Goal: Transaction & Acquisition: Purchase product/service

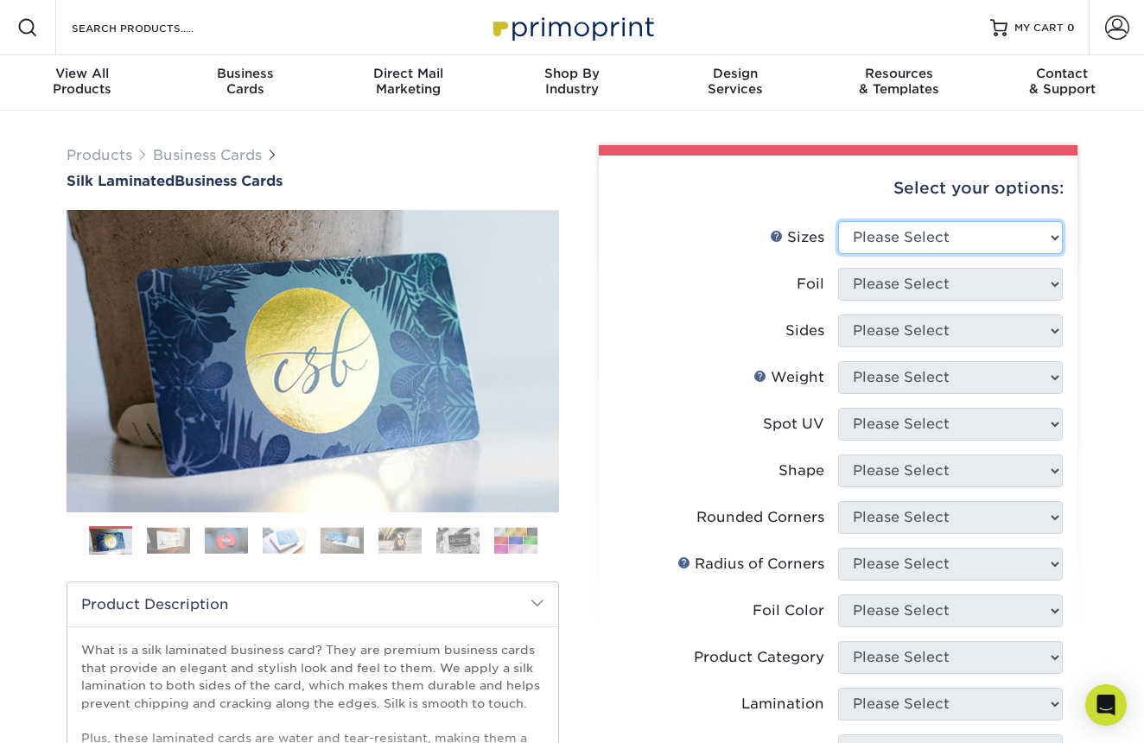
select select "2.00x3.50"
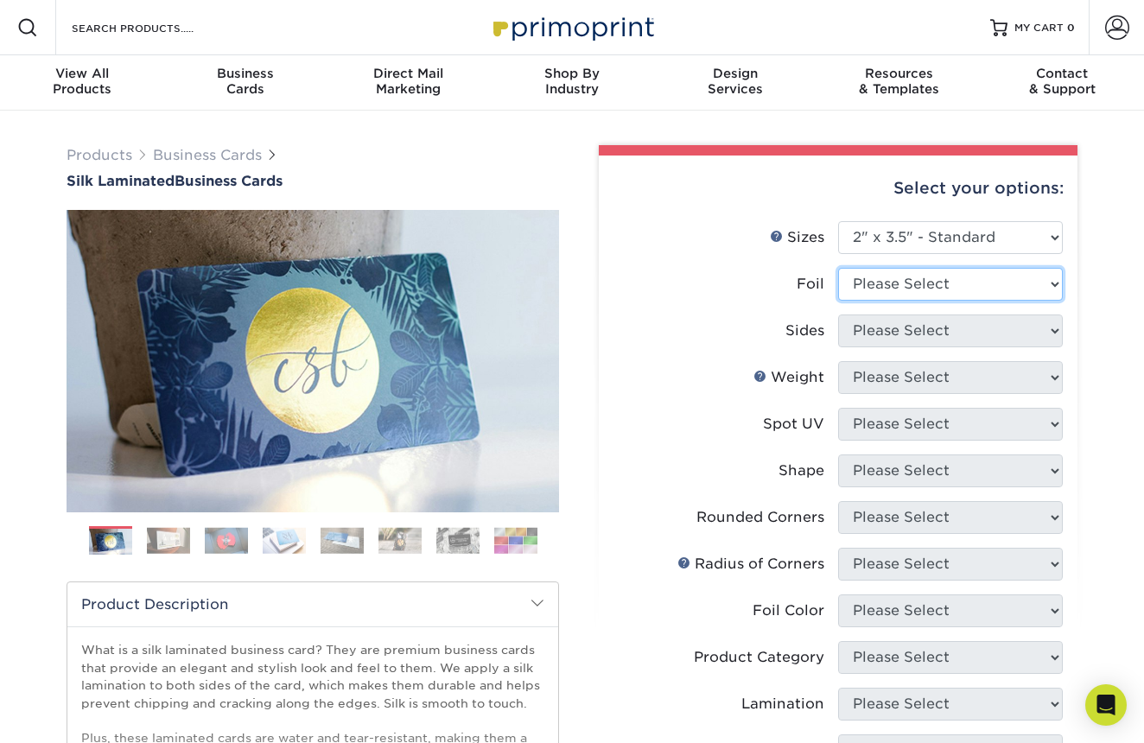
click at [902, 283] on select "Please Select Yes No" at bounding box center [950, 284] width 225 height 33
select select "1"
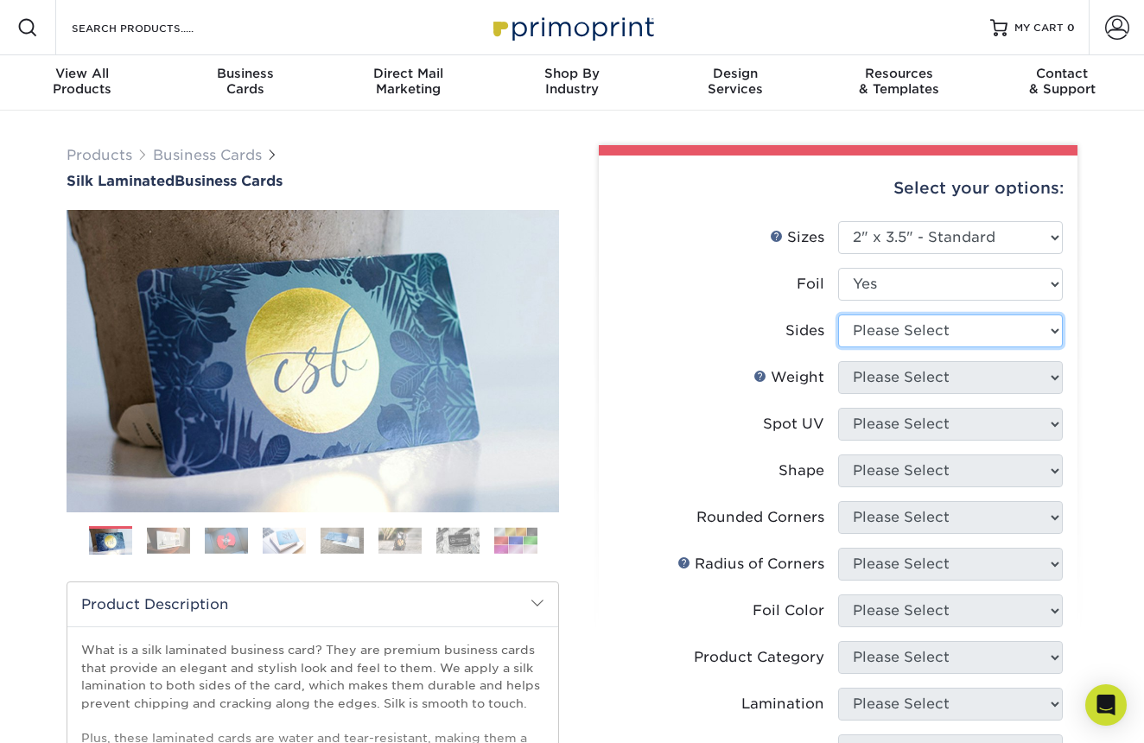
select select "e9e9dfb3-fba1-4d60-972c-fd9ca5904d33"
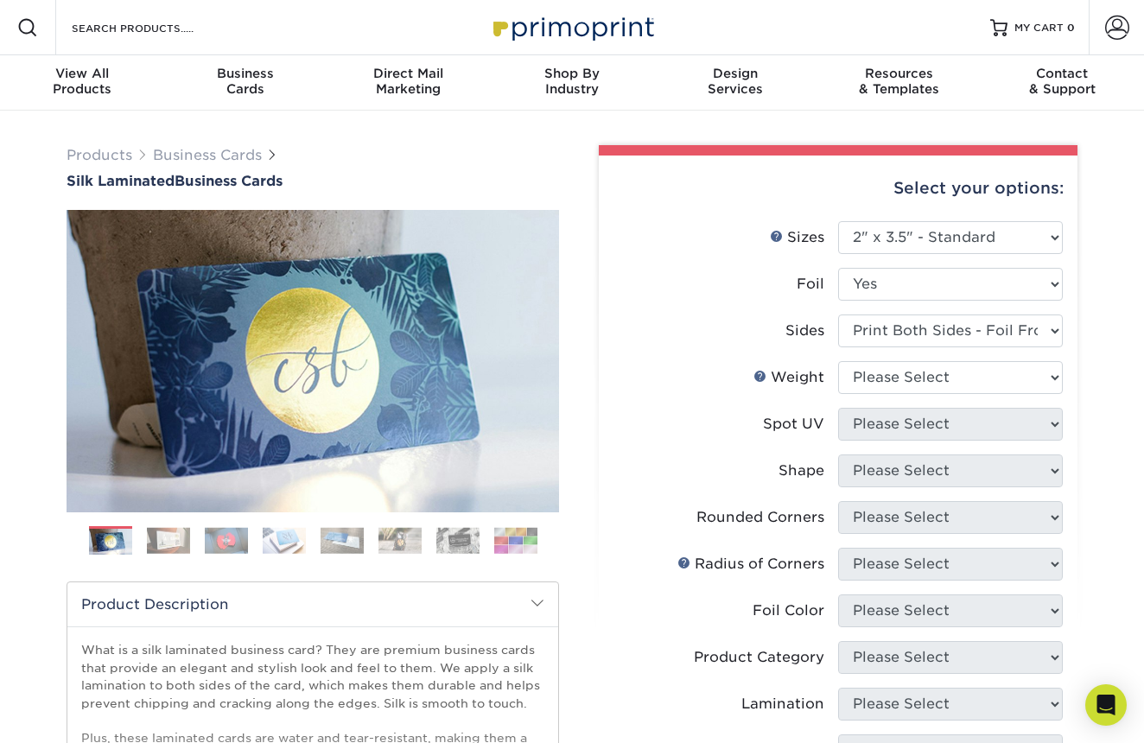
click at [743, 296] on label "Foil" at bounding box center [726, 284] width 225 height 33
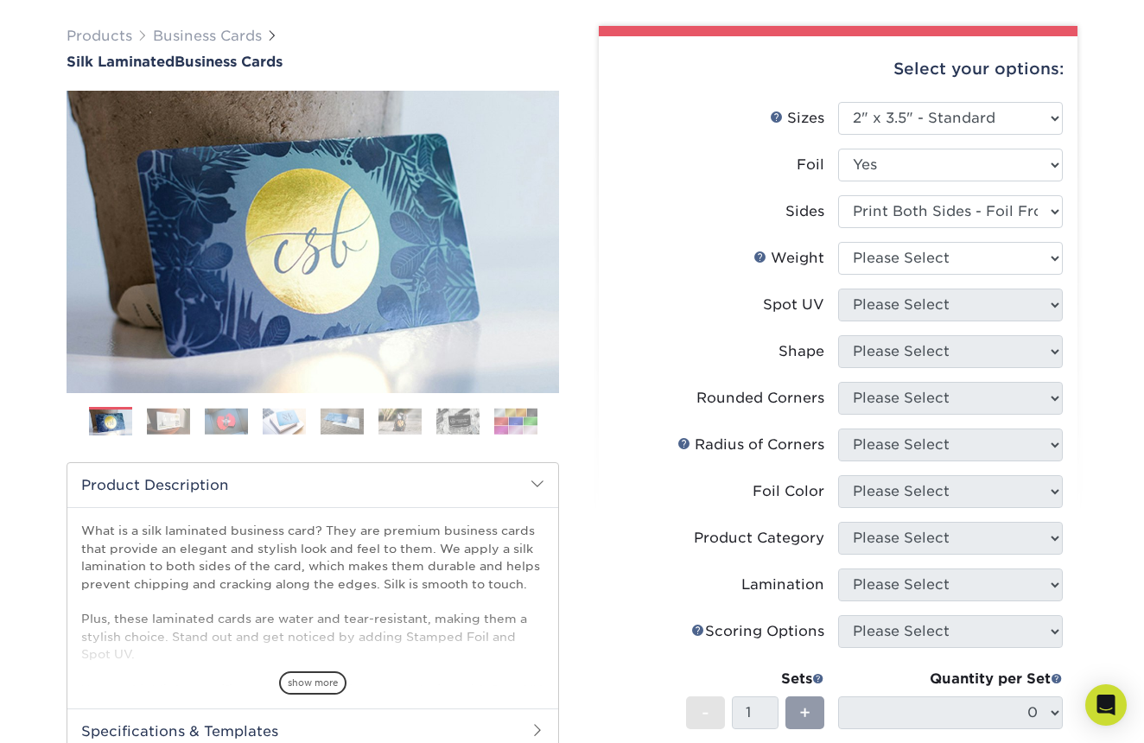
scroll to position [129, 0]
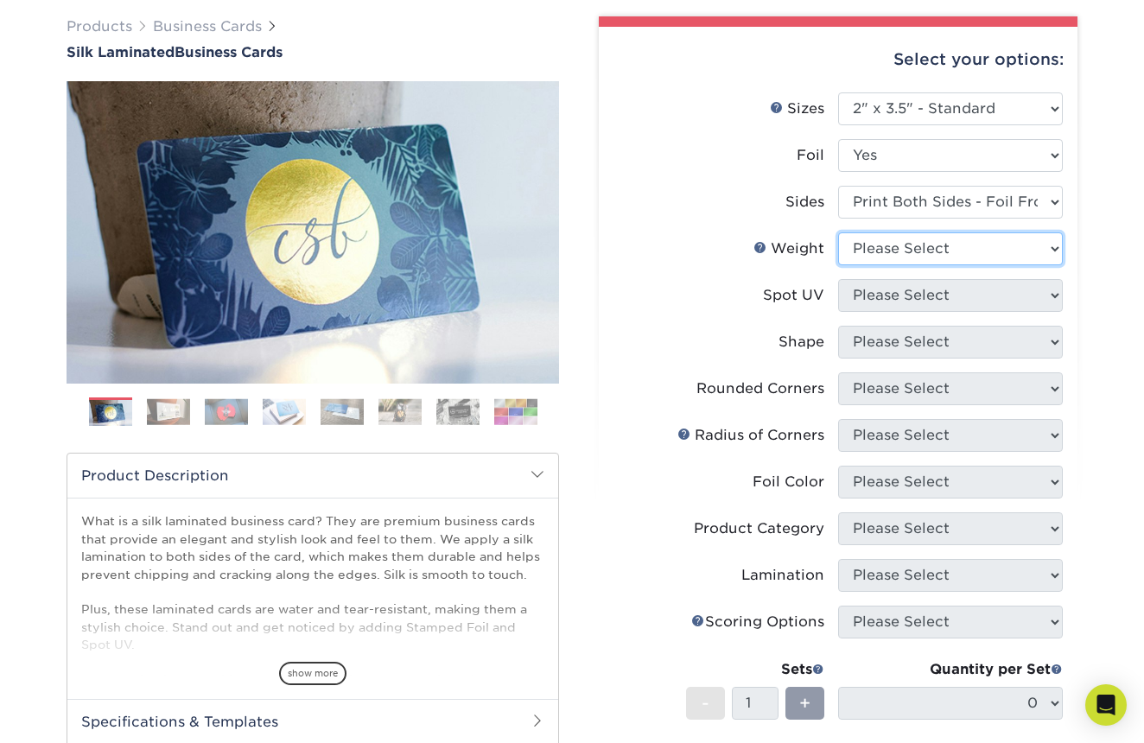
click at [893, 251] on select "Please Select 16PT" at bounding box center [950, 248] width 225 height 33
select select "16PT"
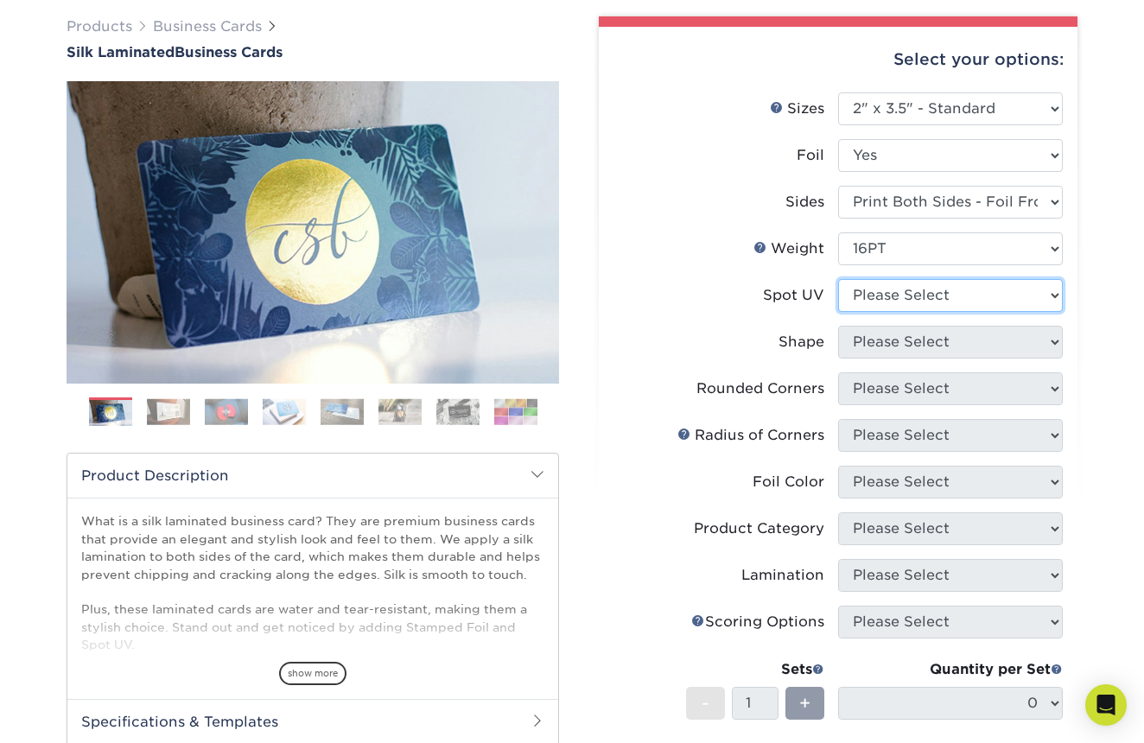
select select "2"
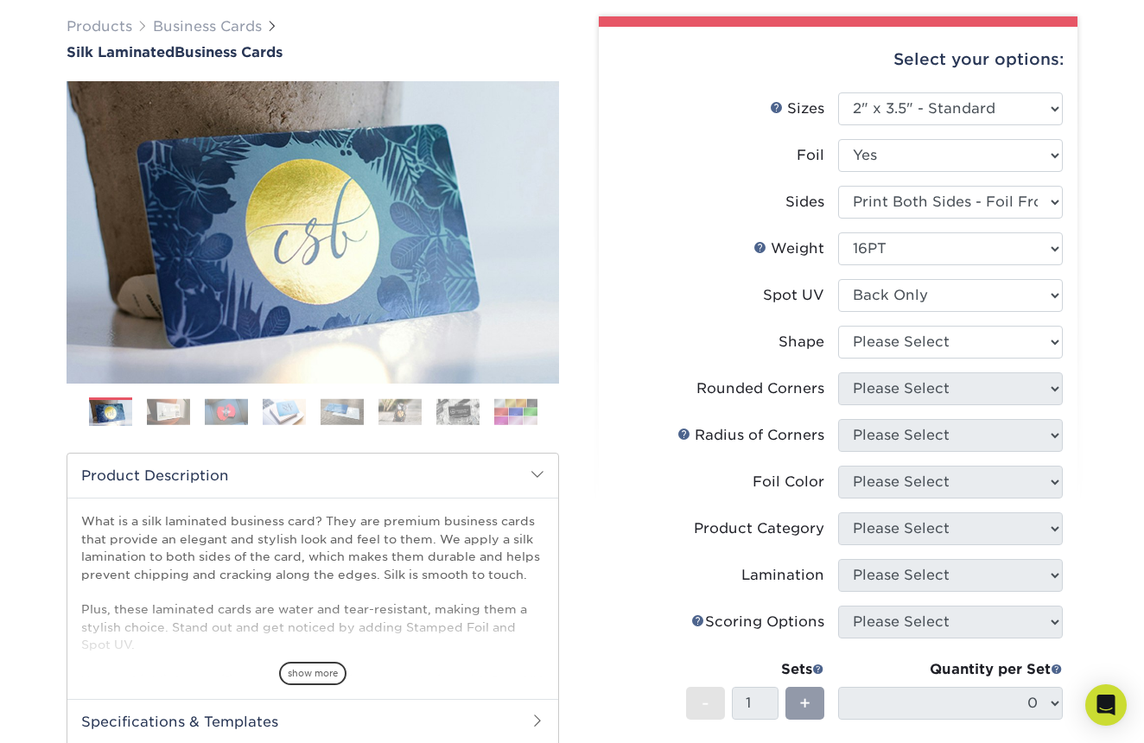
click at [724, 246] on label "Weight Help Weight" at bounding box center [726, 248] width 225 height 33
select select "34527644-b4fd-4ffb-9092-1318eefcd9d9"
select select "-1"
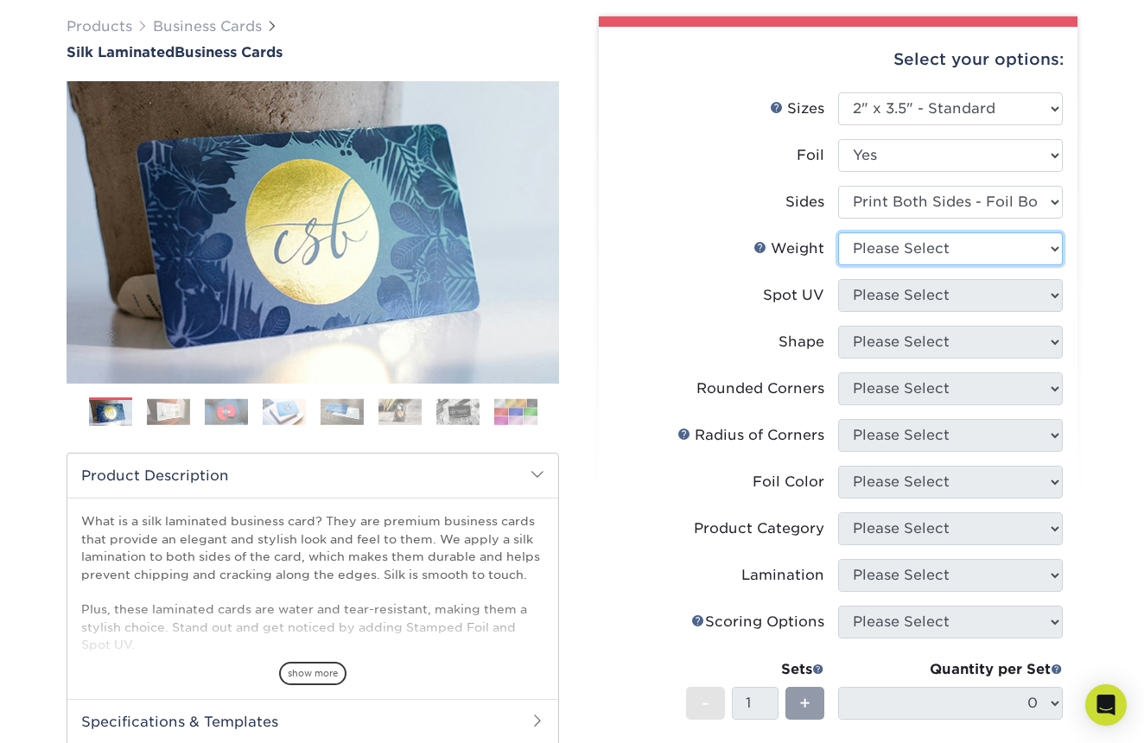
select select "16PT"
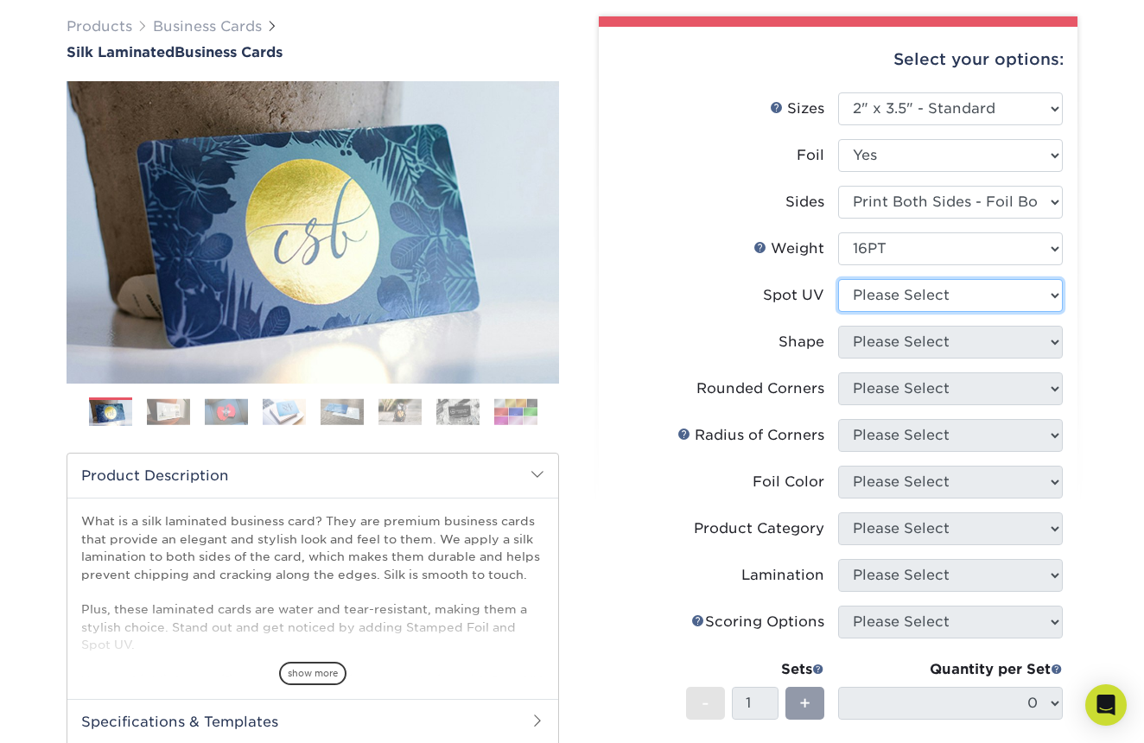
click at [886, 296] on select "Please Select No Spot UV Front and Back (Both Sides) Front Only Back Only" at bounding box center [950, 295] width 225 height 33
select select "2"
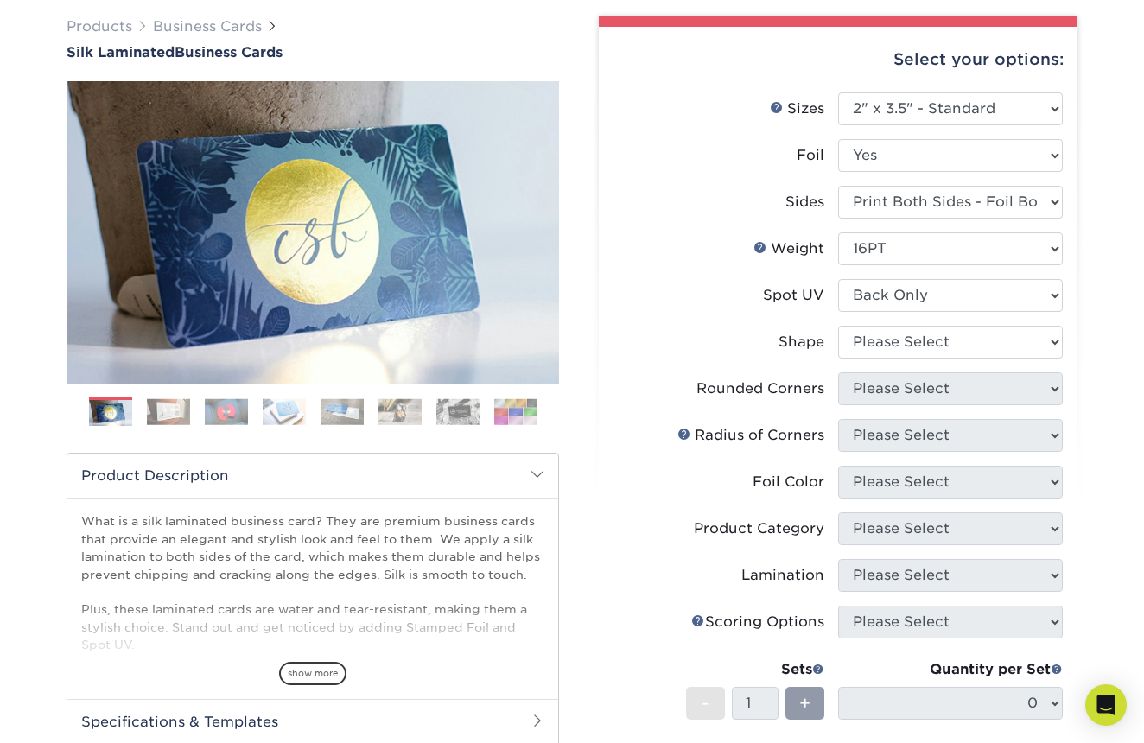
click at [689, 303] on label "Spot UV" at bounding box center [726, 295] width 225 height 33
select select "standard"
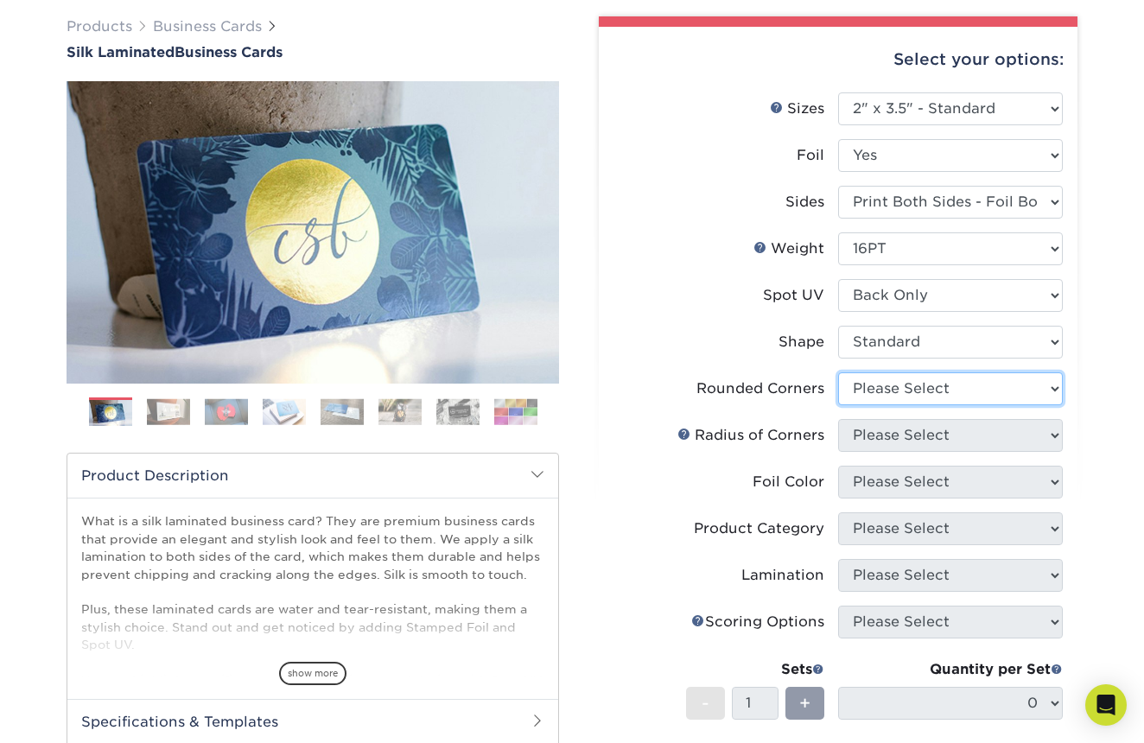
click at [878, 389] on select "Please Select Yes - Round 2 Corners Yes - Round 4 Corners No" at bounding box center [950, 389] width 225 height 33
select select "0"
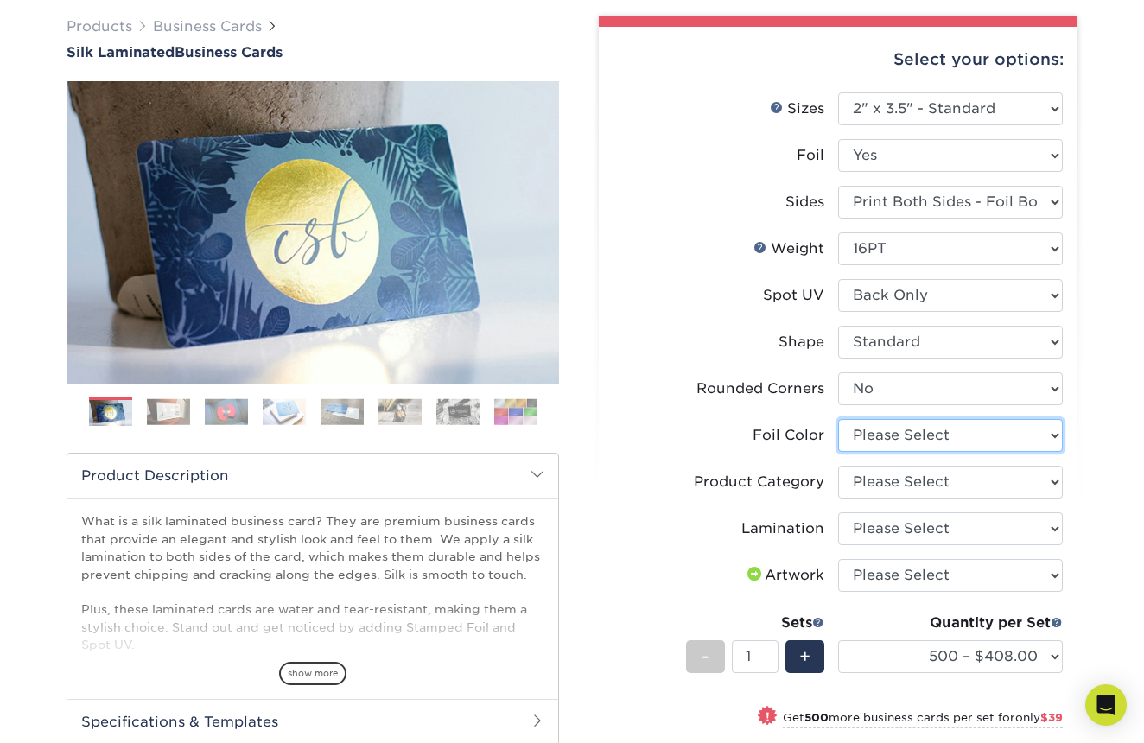
select select "a834dd52-fe06-4ed6-9a86-5bd3c2d02515"
click at [665, 422] on label "Foil Color" at bounding box center [726, 435] width 225 height 33
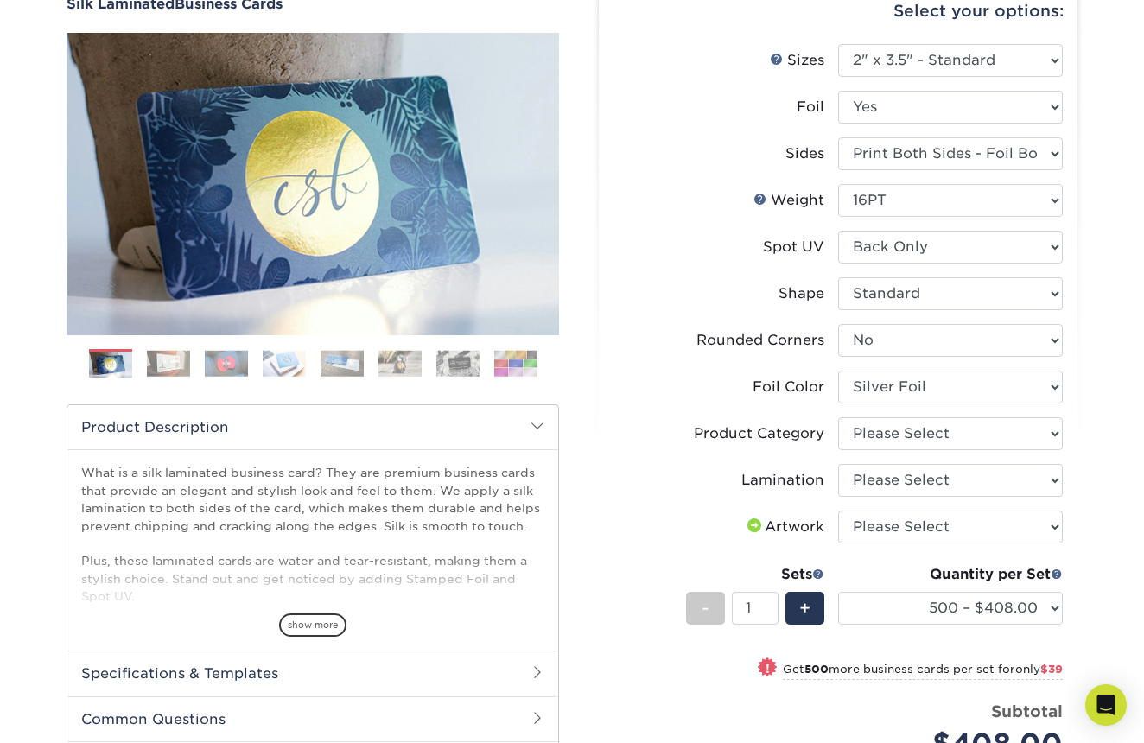
scroll to position [188, 0]
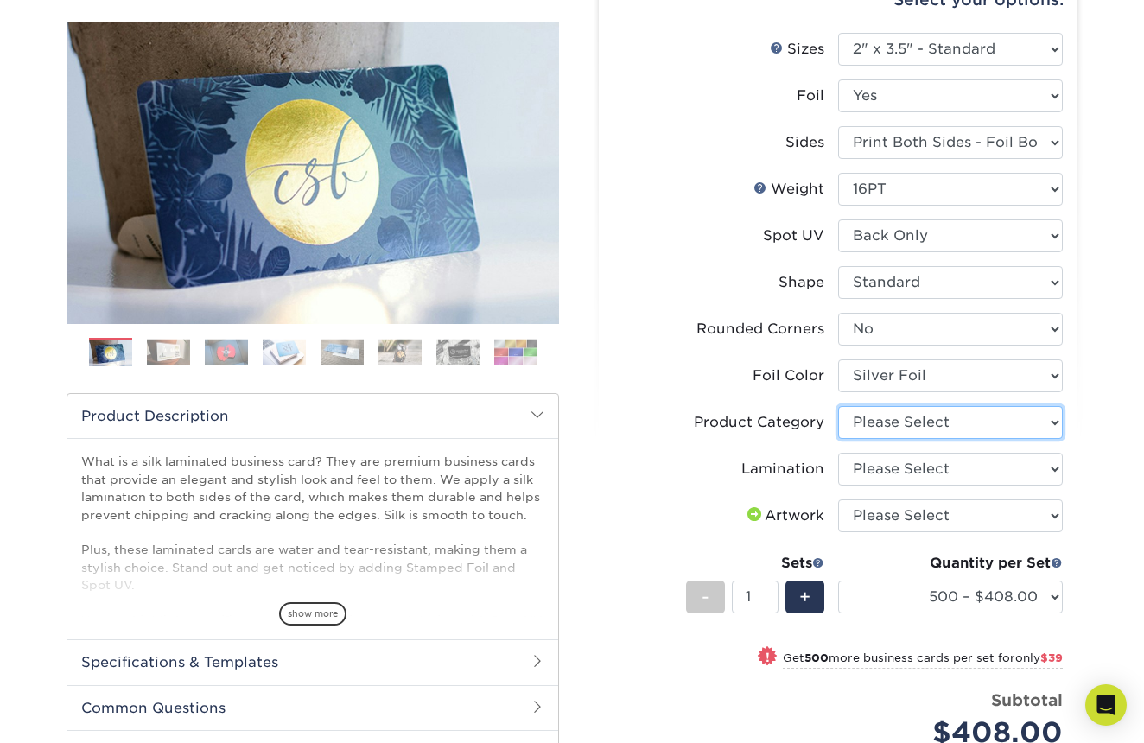
select select "3b5148f1-0588-4f88-a218-97bcfdce65c1"
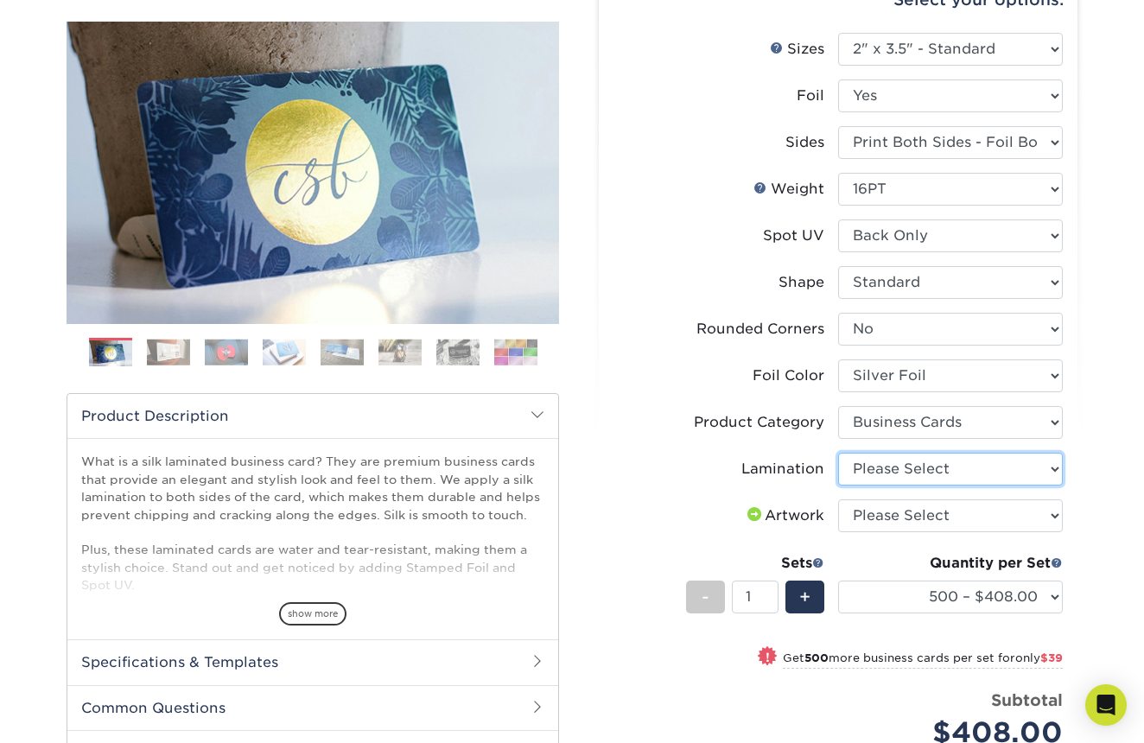
select select "ccacb42f-45f7-42d3-bbd3-7c8421cf37f0"
click at [663, 485] on li "Lamination Please Select Silk" at bounding box center [838, 476] width 449 height 47
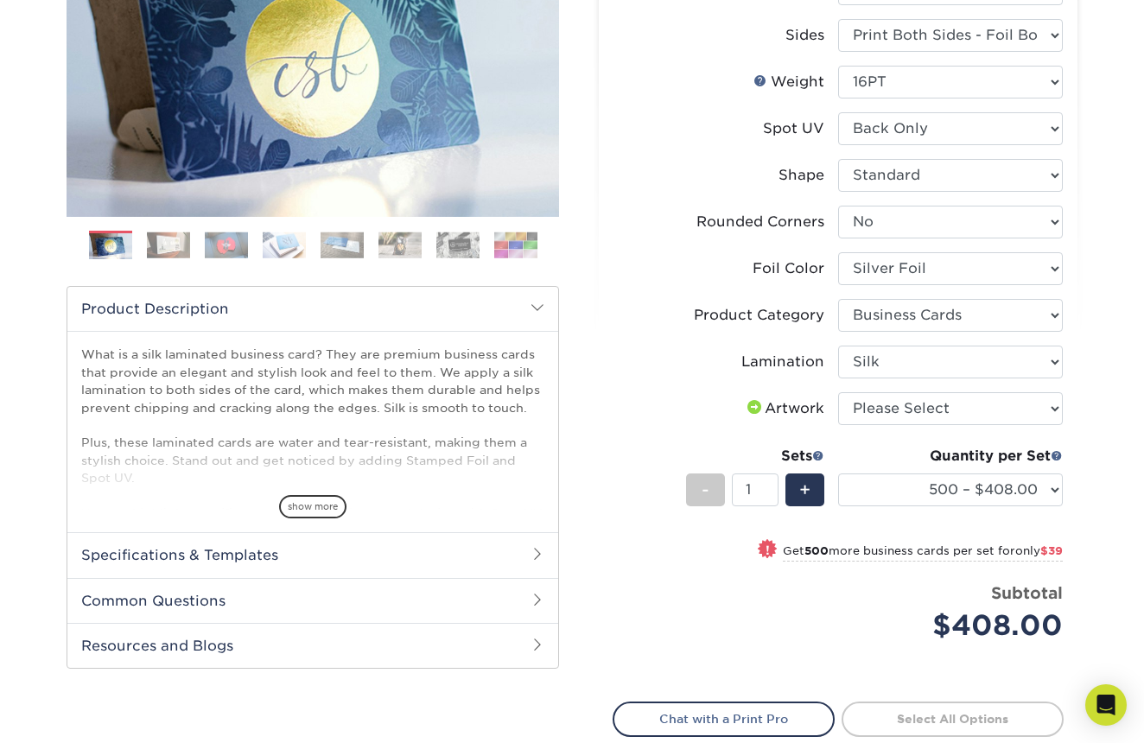
scroll to position [303, 0]
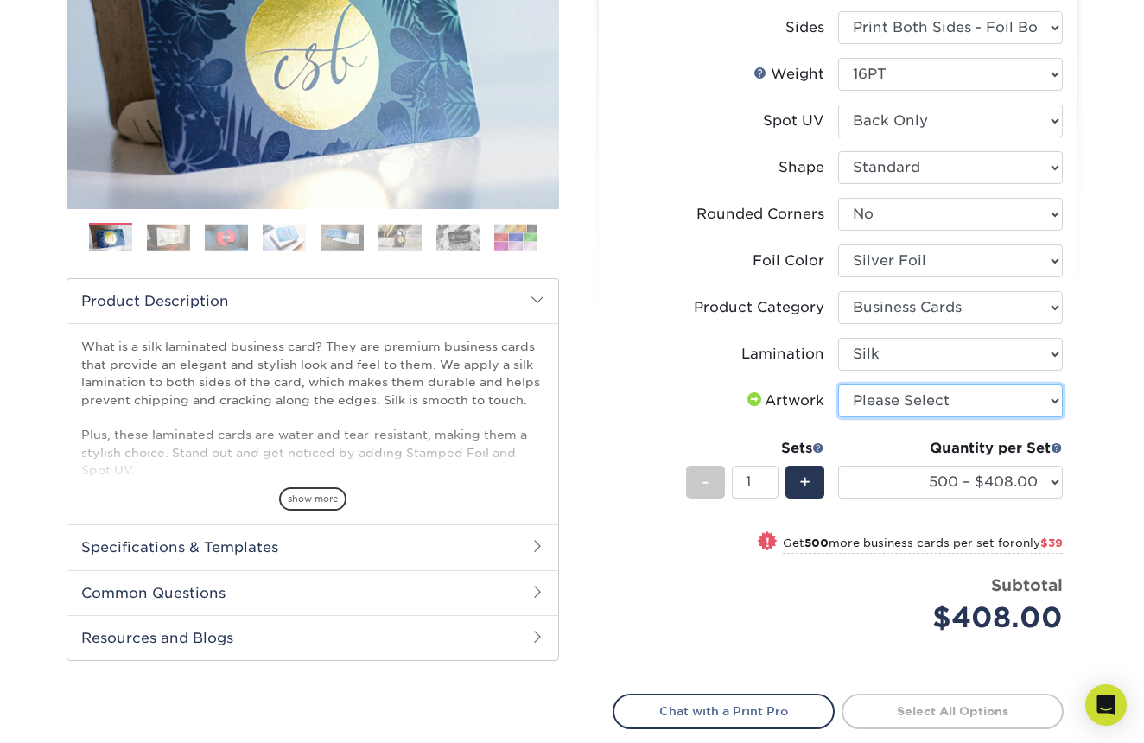
select select "upload"
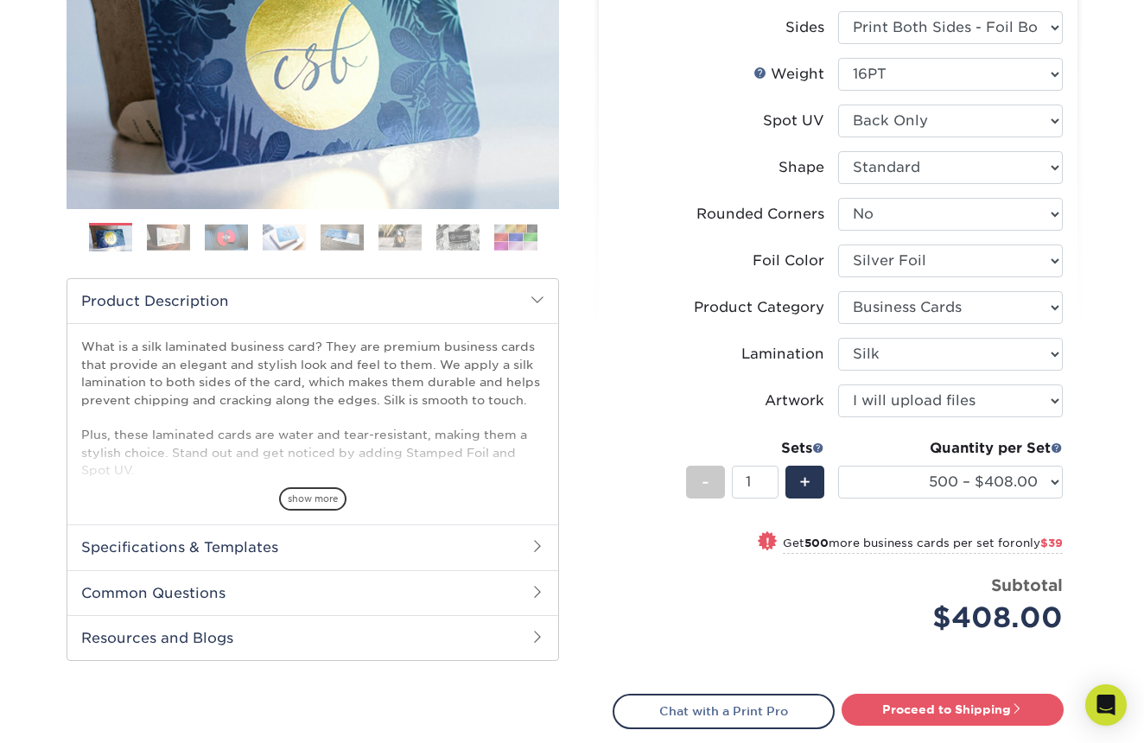
click at [678, 361] on label "Lamination" at bounding box center [726, 354] width 225 height 33
click at [897, 484] on select "500 – $408.00 1000 – $447.00 2500 – $1071.00 5000 – $1880.00" at bounding box center [950, 482] width 225 height 33
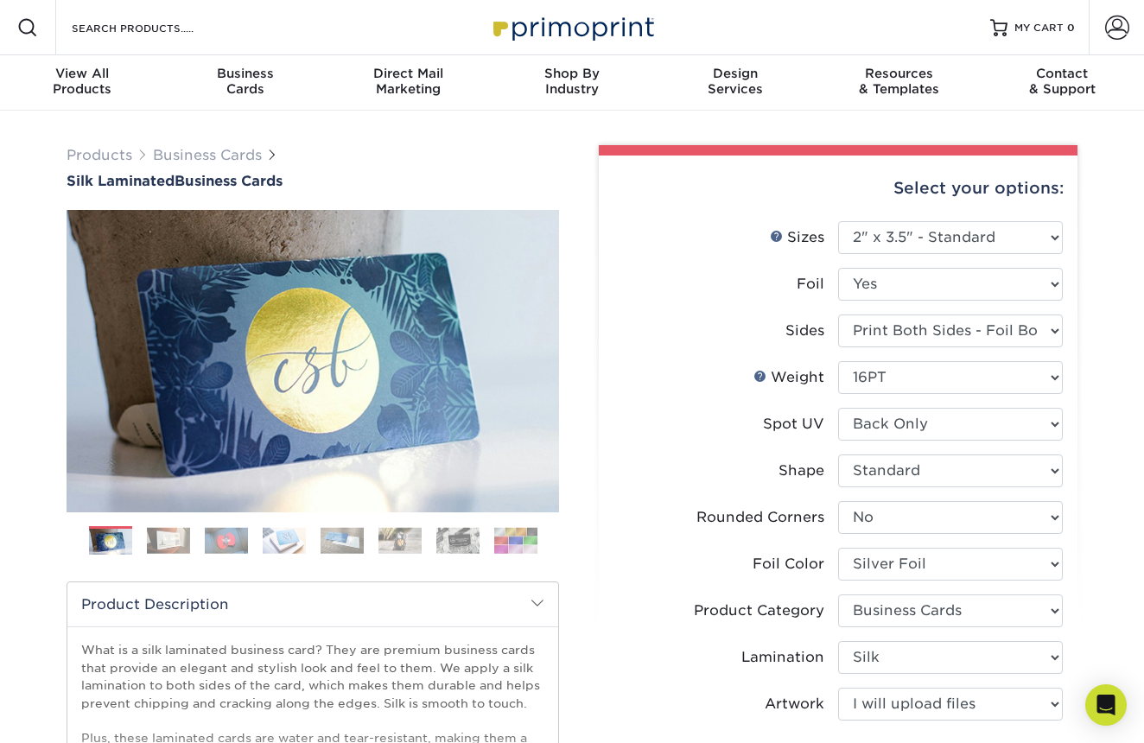
scroll to position [0, 0]
